Goal: Browse casually: Explore the website without a specific task or goal

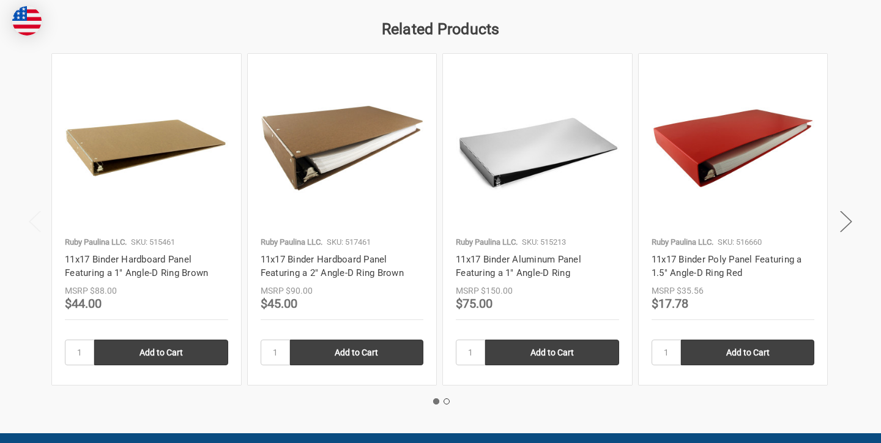
scroll to position [1522, 0]
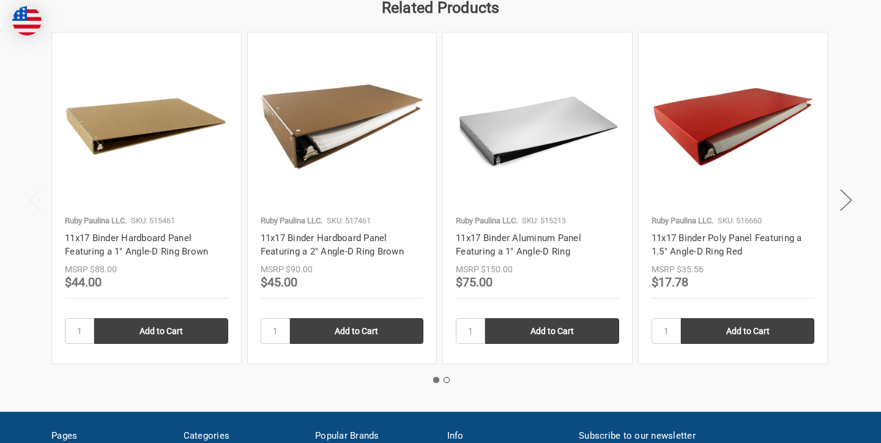
click at [123, 105] on img at bounding box center [146, 126] width 163 height 163
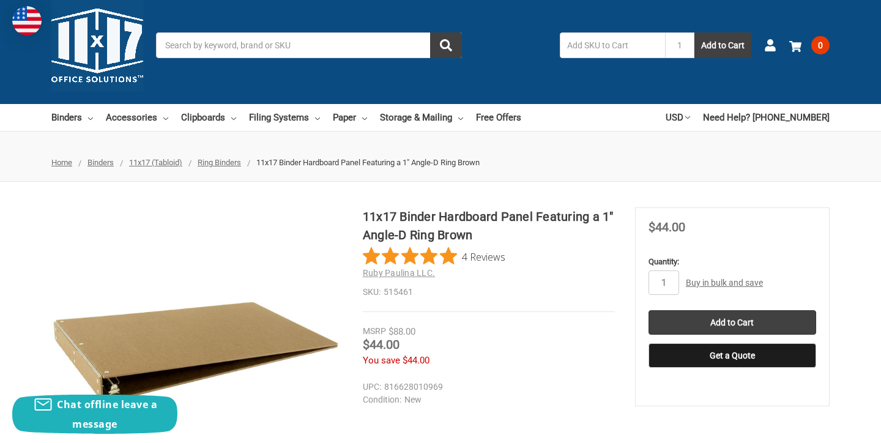
scroll to position [15, 0]
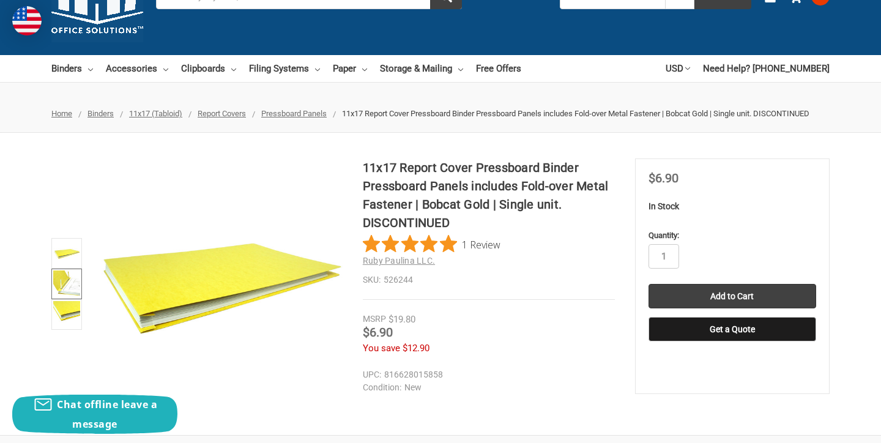
click at [67, 275] on img at bounding box center [66, 284] width 27 height 27
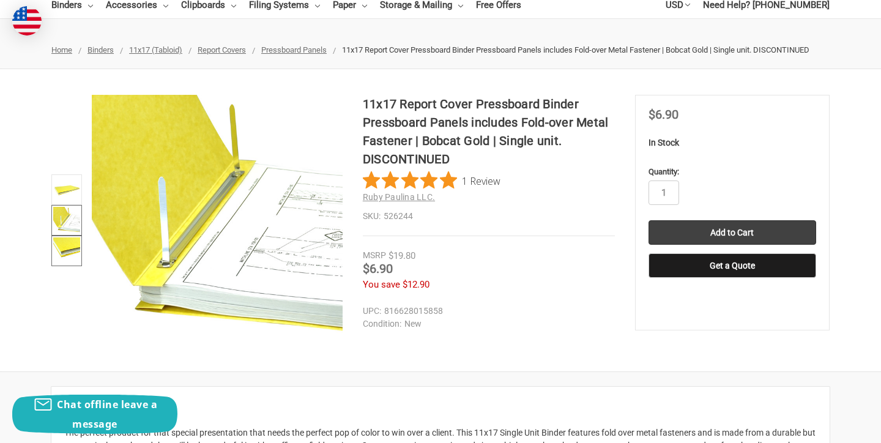
scroll to position [96, 0]
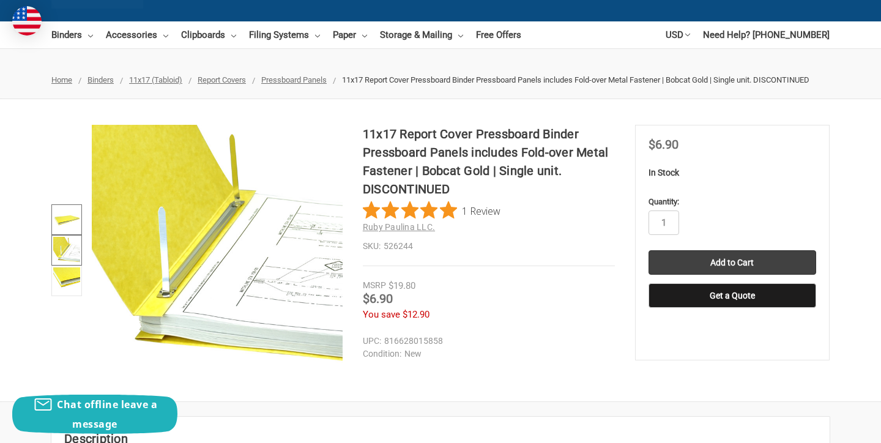
click at [70, 215] on img at bounding box center [66, 219] width 27 height 27
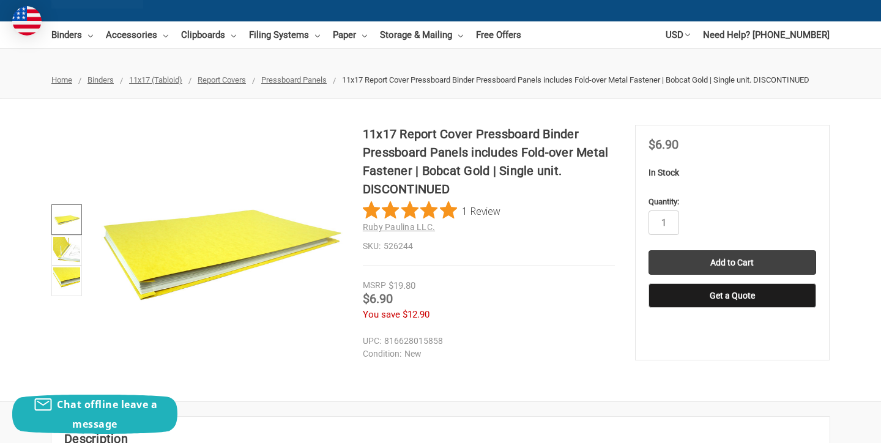
scroll to position [98, 0]
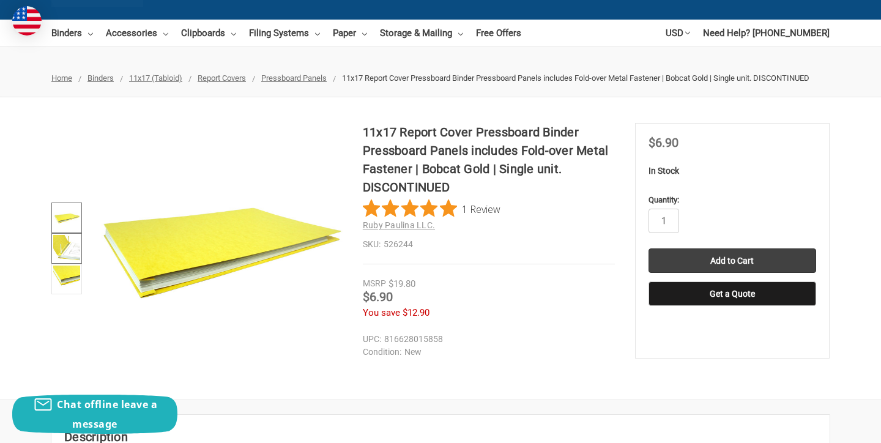
click at [59, 242] on img at bounding box center [66, 248] width 27 height 27
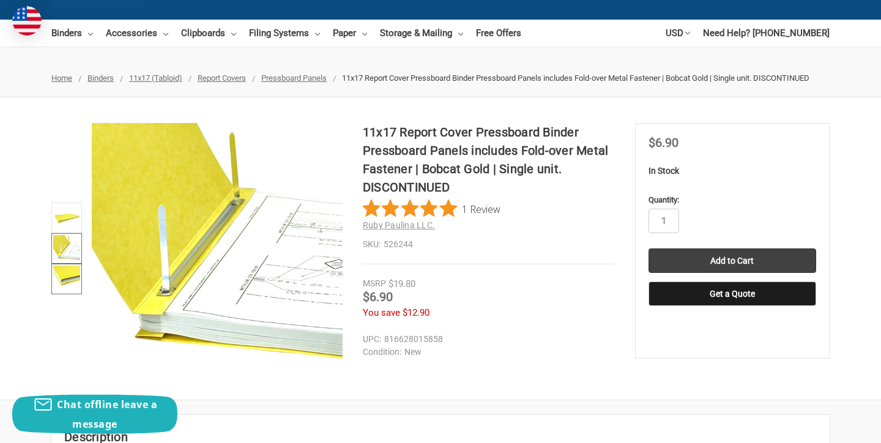
click at [65, 287] on img at bounding box center [66, 279] width 27 height 27
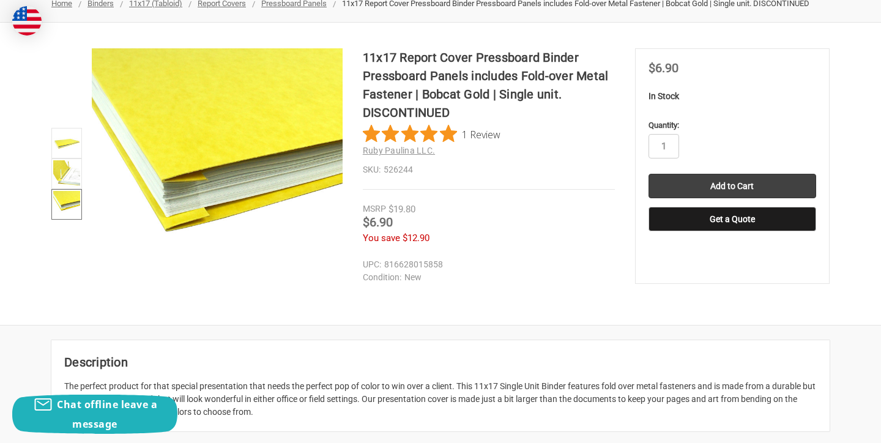
scroll to position [0, 0]
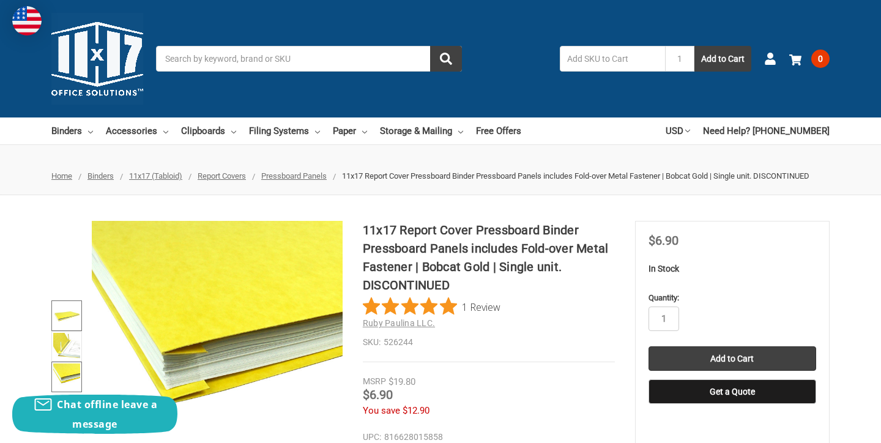
click at [62, 328] on img at bounding box center [66, 315] width 27 height 27
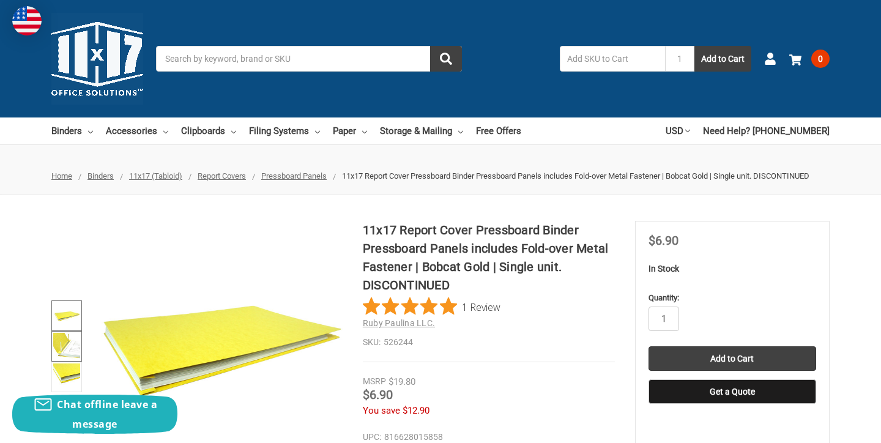
click at [63, 349] on img at bounding box center [66, 346] width 27 height 27
